Goal: Navigation & Orientation: Find specific page/section

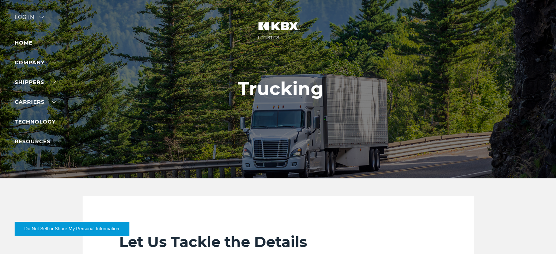
click at [28, 15] on div "Log in" at bounding box center [29, 20] width 29 height 11
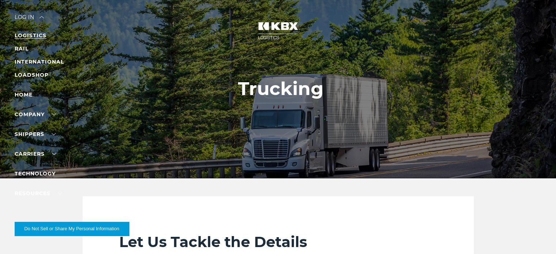
click at [28, 35] on link "LOGISTICS" at bounding box center [31, 35] width 32 height 7
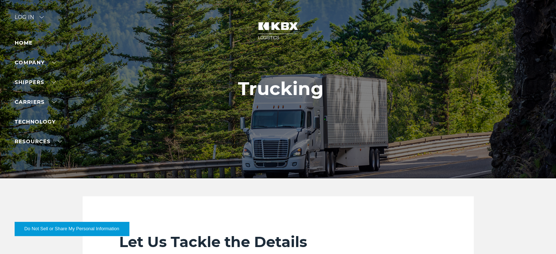
click at [24, 16] on div "Log in" at bounding box center [29, 20] width 29 height 11
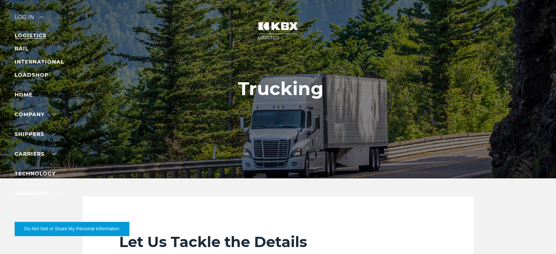
click at [30, 35] on link "LOGISTICS" at bounding box center [31, 35] width 32 height 7
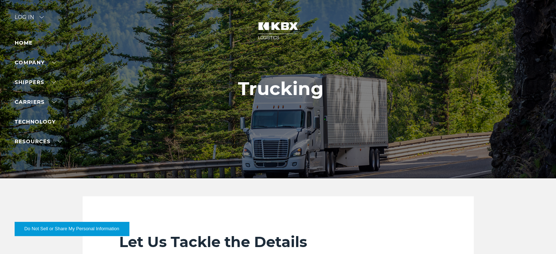
click at [26, 17] on div "Log in" at bounding box center [29, 20] width 29 height 11
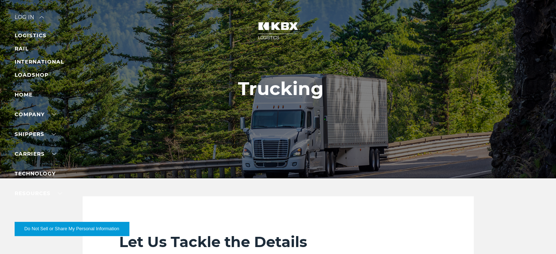
click at [25, 30] on div at bounding box center [280, 89] width 561 height 178
click at [26, 34] on link "LOGISTICS" at bounding box center [31, 35] width 32 height 7
